Goal: Register for event/course

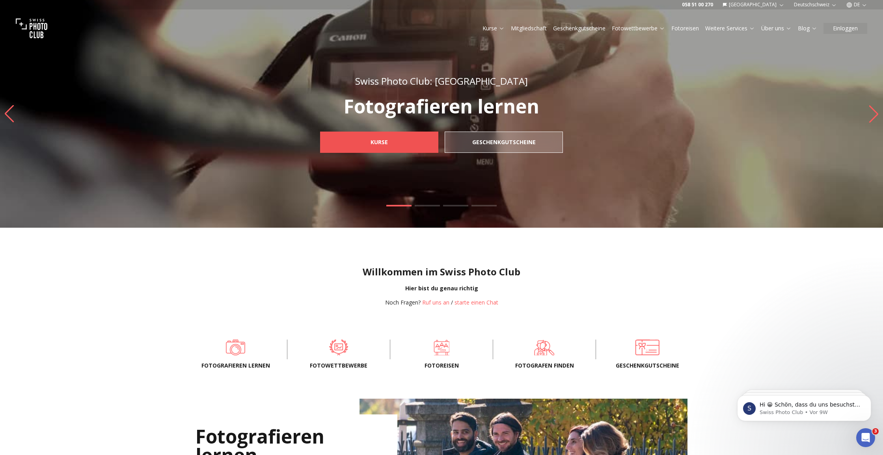
click at [391, 145] on span "Kurse" at bounding box center [379, 142] width 30 height 14
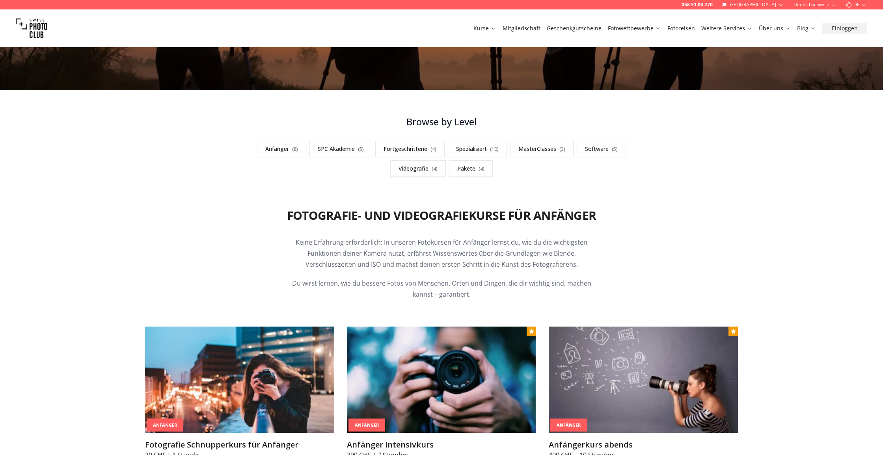
scroll to position [227, 0]
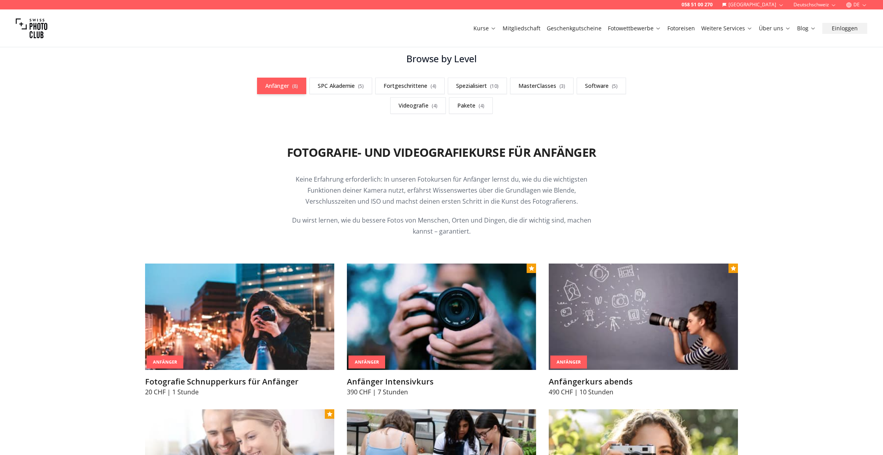
click at [288, 84] on link "Anfänger ( 8 )" at bounding box center [281, 86] width 49 height 17
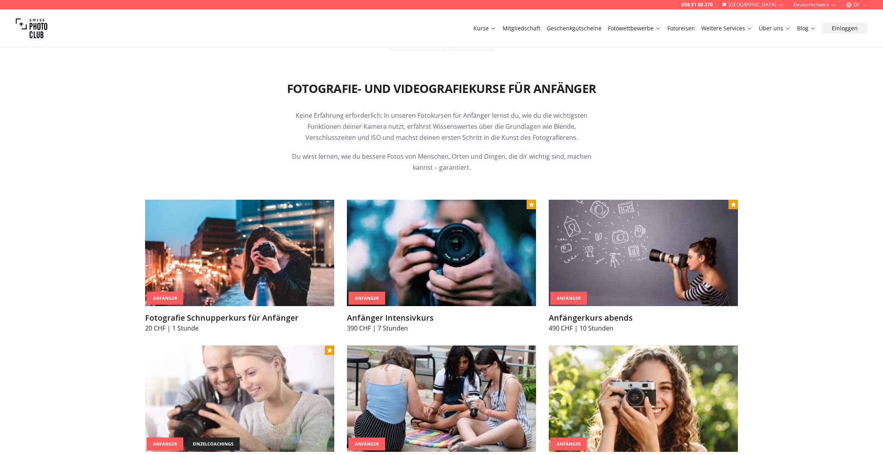
scroll to position [315, 0]
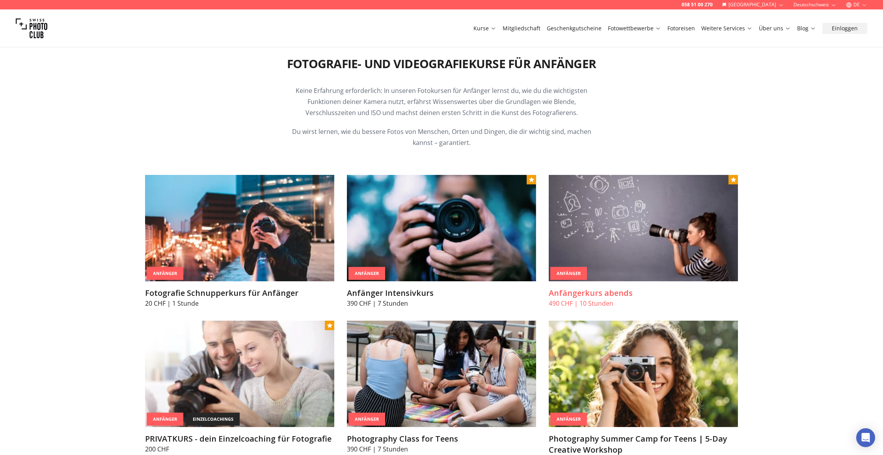
click at [599, 228] on img at bounding box center [643, 228] width 189 height 106
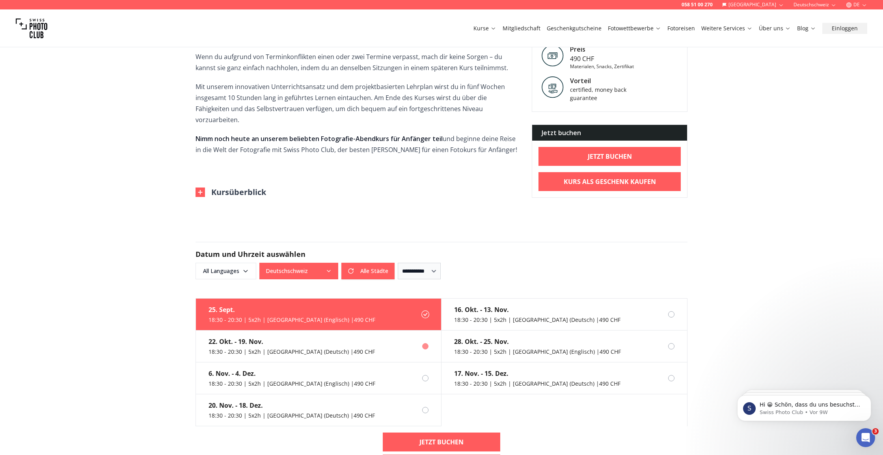
scroll to position [365, 0]
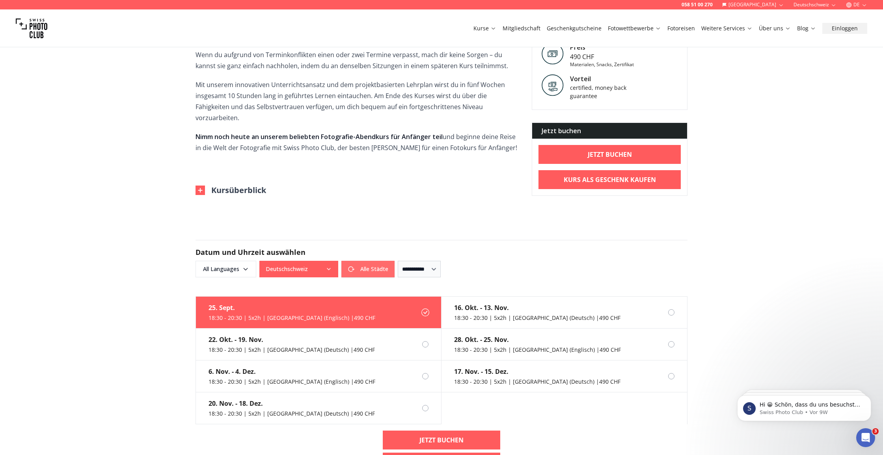
click at [378, 261] on button "Alle Städte" at bounding box center [367, 269] width 53 height 17
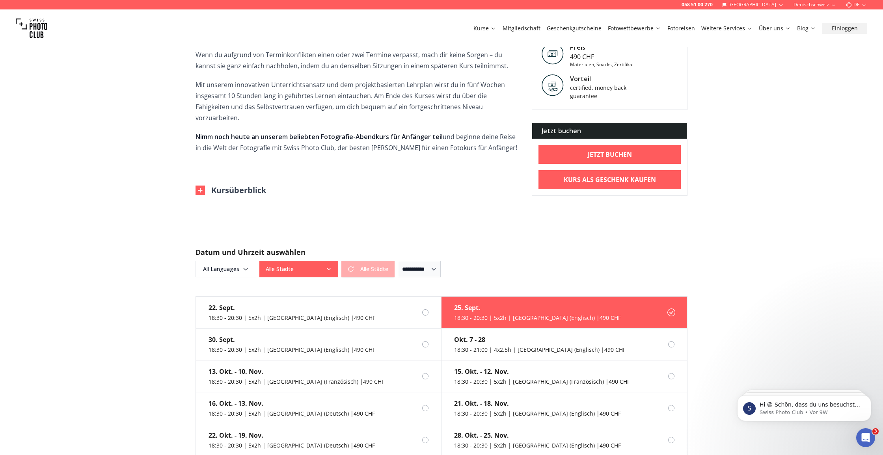
click at [381, 261] on div "Alle Städte Alle Städte" at bounding box center [326, 269] width 135 height 17
click at [319, 261] on button "Alle Städte" at bounding box center [298, 269] width 79 height 17
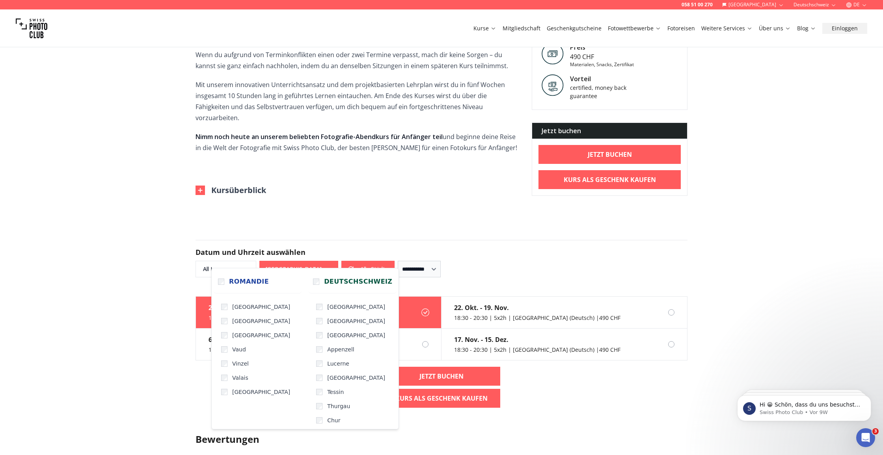
click at [536, 261] on div "**********" at bounding box center [442, 269] width 492 height 17
